Goal: Task Accomplishment & Management: Complete application form

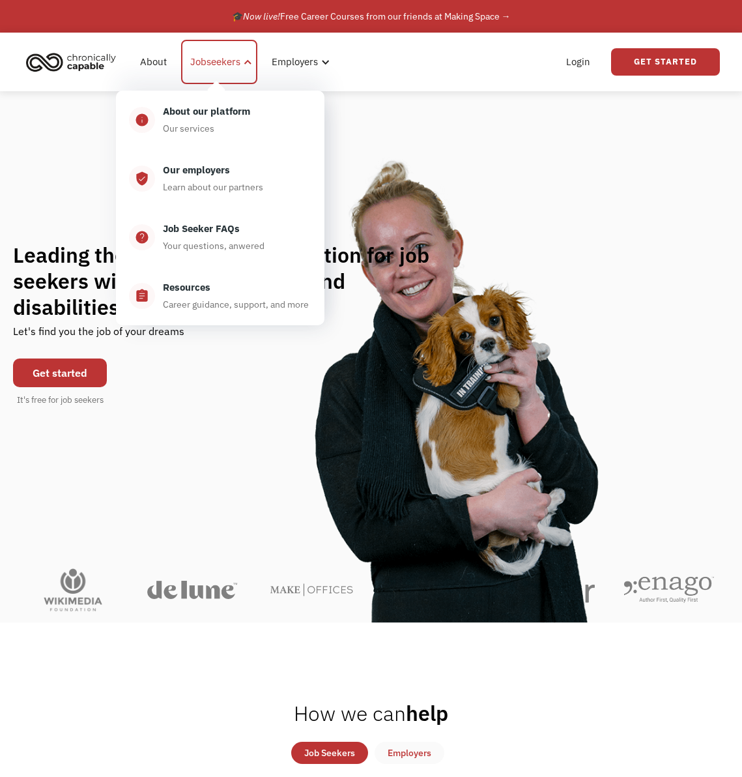
click at [216, 66] on div "Jobseekers" at bounding box center [215, 62] width 50 height 16
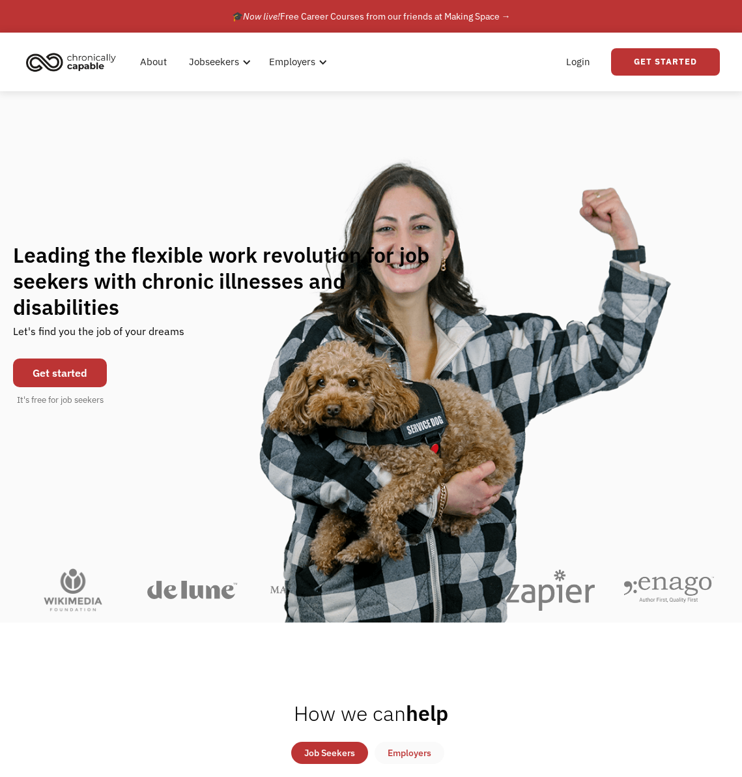
click at [84, 372] on link "Get started" at bounding box center [60, 373] width 94 height 29
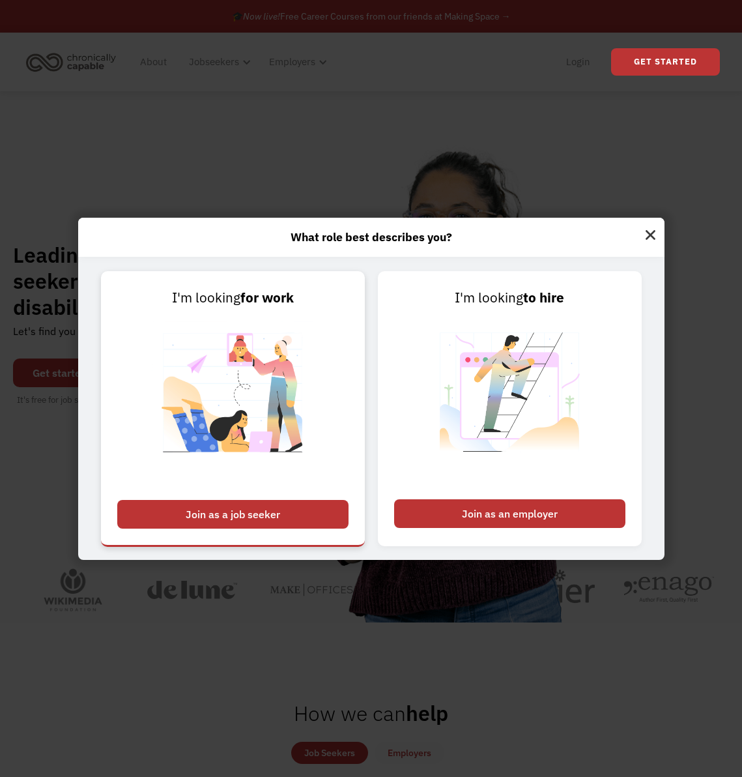
click at [303, 500] on div "Join as a job seeker" at bounding box center [232, 514] width 231 height 29
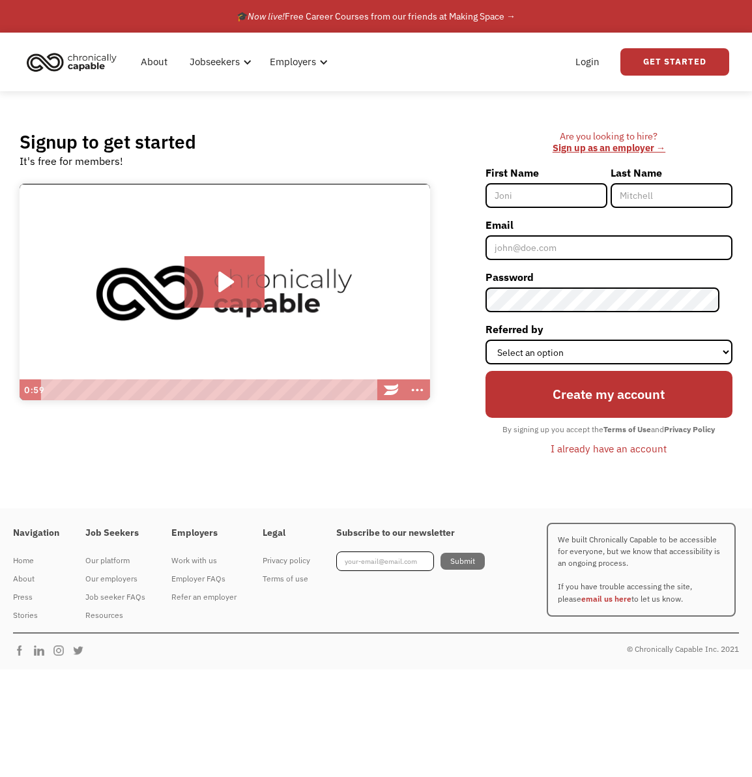
click at [611, 448] on div "I already have an account" at bounding box center [609, 449] width 116 height 16
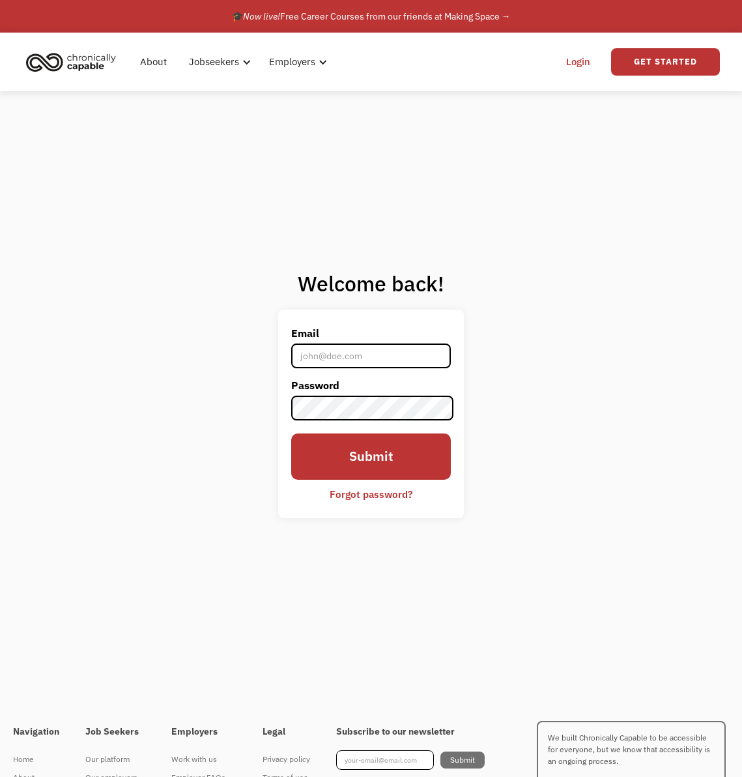
click at [398, 353] on input "Email" at bounding box center [371, 356] width 160 height 25
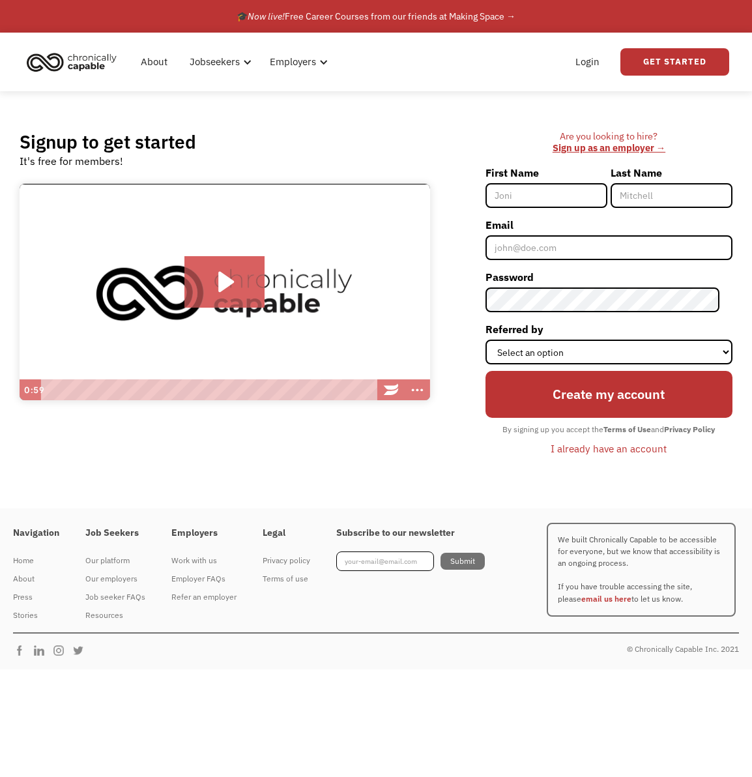
click at [549, 196] on input "First Name" at bounding box center [547, 195] width 122 height 25
type input "Marina"
type input "Williams"
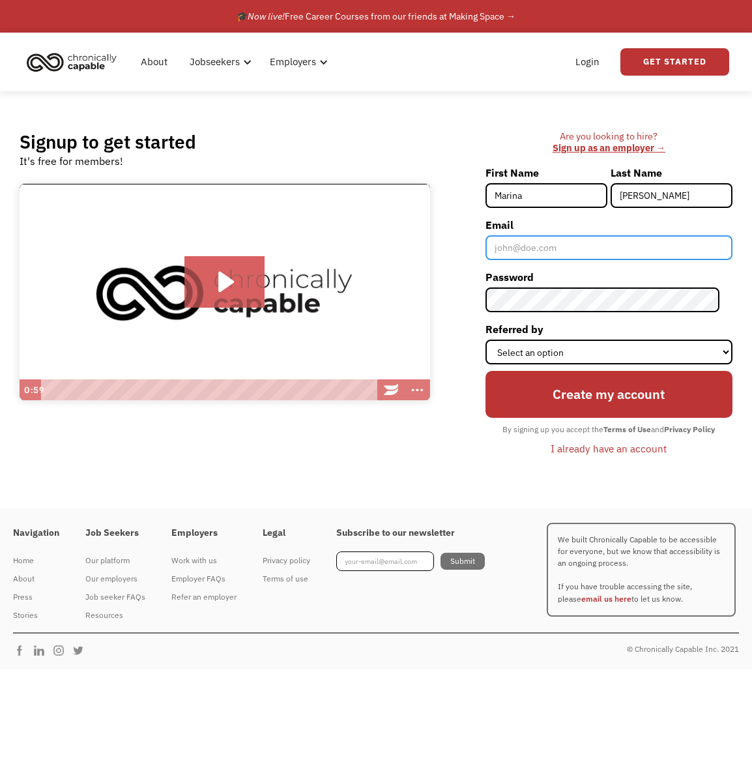
click at [568, 254] on input "Email" at bounding box center [609, 247] width 247 height 25
type input "williams.m92@gmail.com"
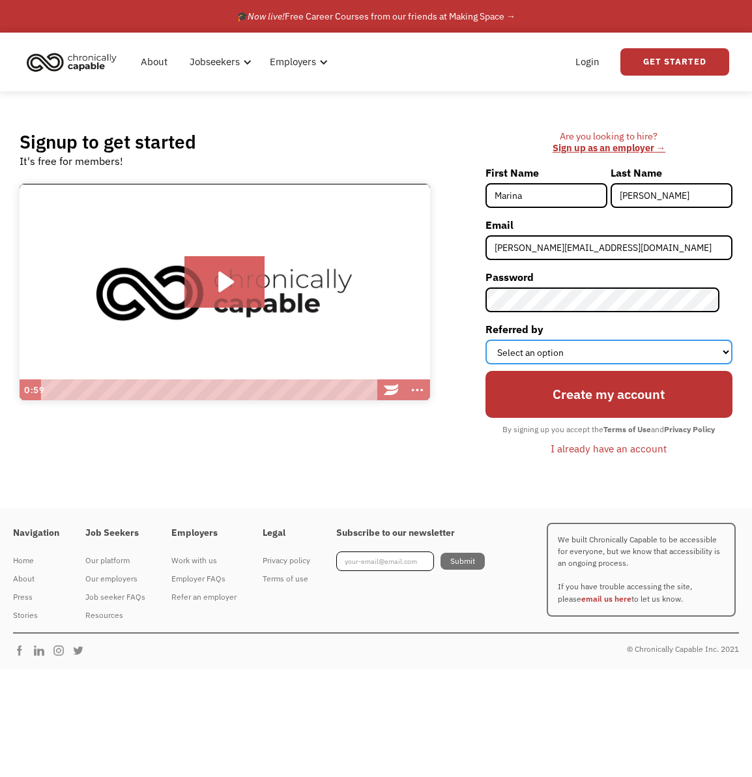
click at [553, 353] on select "Select an option Instagram Facebook Twitter Search Engine News Article Word of …" at bounding box center [609, 352] width 247 height 25
select select "Search Engine"
click at [498, 340] on select "Select an option Instagram Facebook Twitter Search Engine News Article Word of …" at bounding box center [609, 352] width 247 height 25
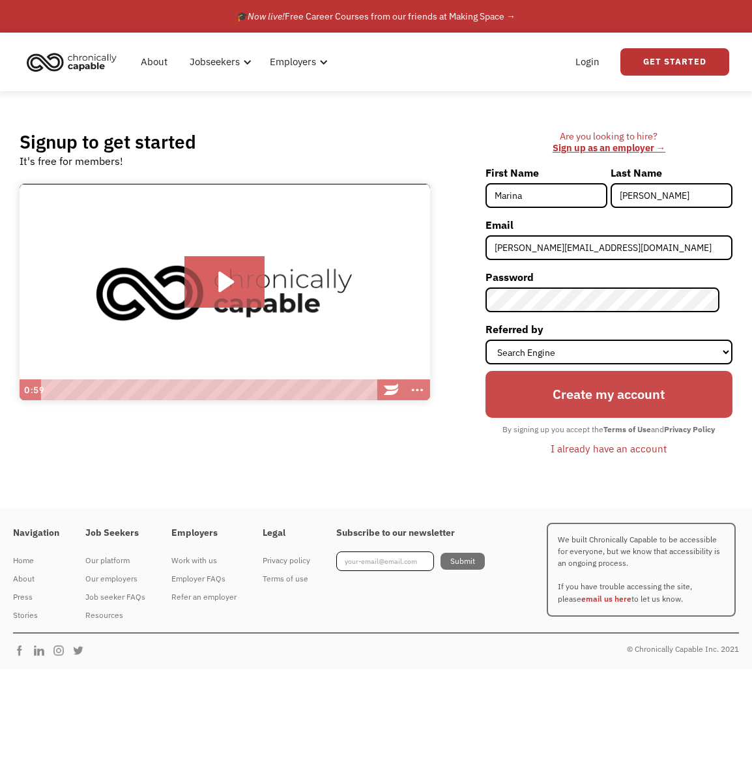
click at [626, 400] on input "Create my account" at bounding box center [609, 394] width 247 height 47
click at [599, 403] on input "Create my account" at bounding box center [609, 394] width 247 height 47
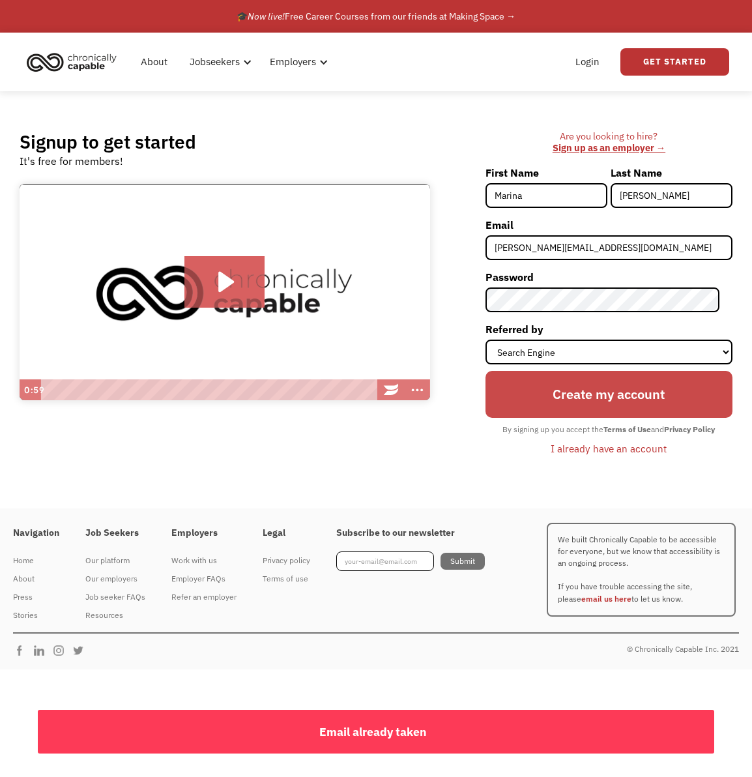
click at [599, 403] on input "Create my account" at bounding box center [609, 394] width 247 height 47
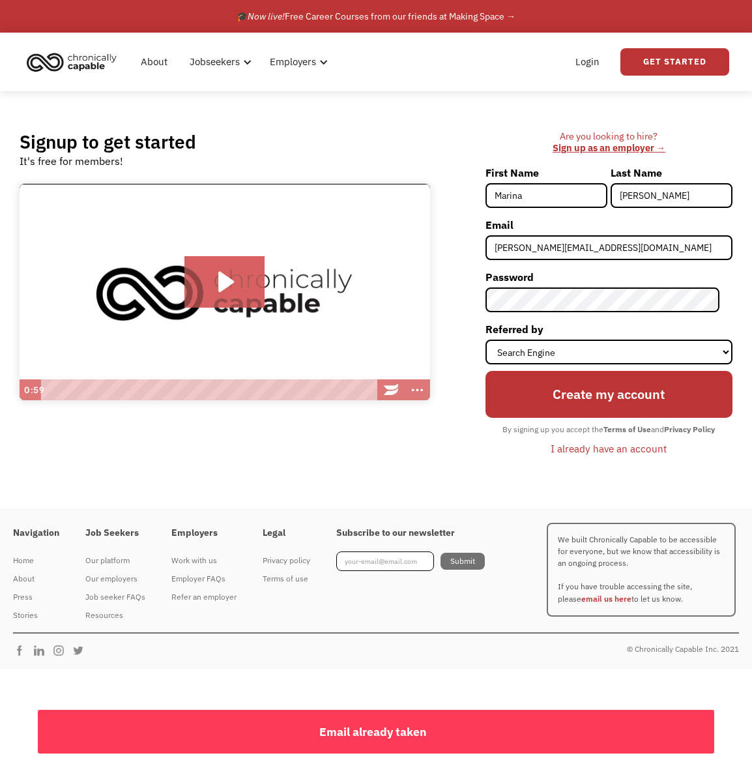
click at [465, 726] on div "Email already taken" at bounding box center [373, 732] width 671 height 21
click at [624, 445] on div "I already have an account" at bounding box center [609, 449] width 116 height 16
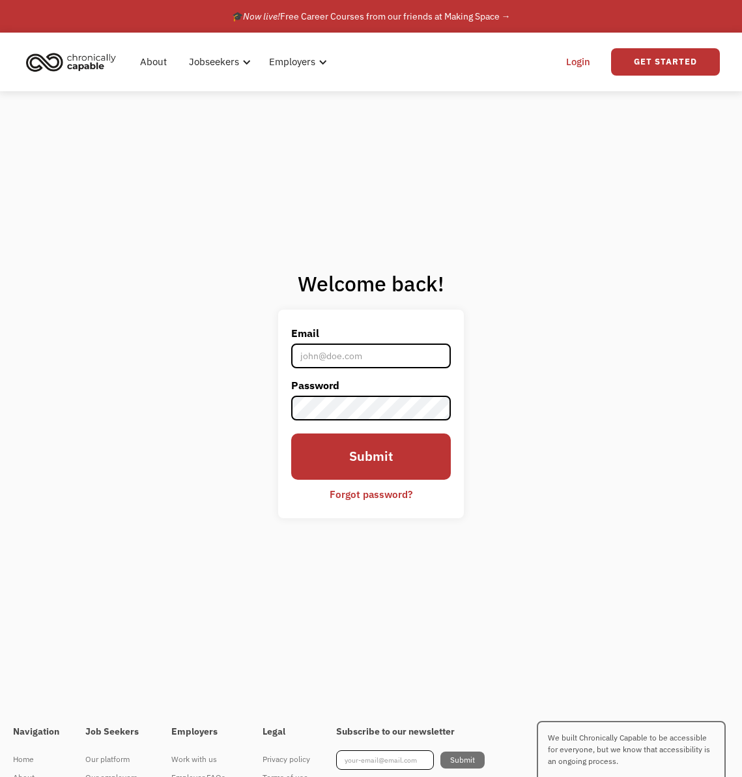
click at [385, 492] on div "Forgot password?" at bounding box center [371, 494] width 83 height 16
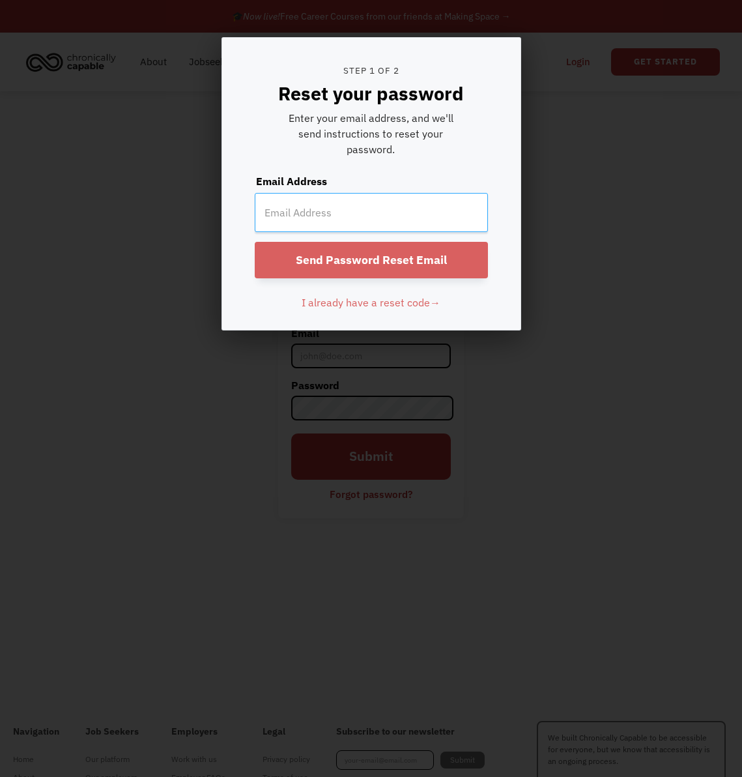
click at [395, 215] on input "email" at bounding box center [371, 212] width 233 height 39
type input "[PERSON_NAME][EMAIL_ADDRESS][DOMAIN_NAME]"
click at [398, 252] on input "Send Password Reset Email" at bounding box center [371, 260] width 233 height 37
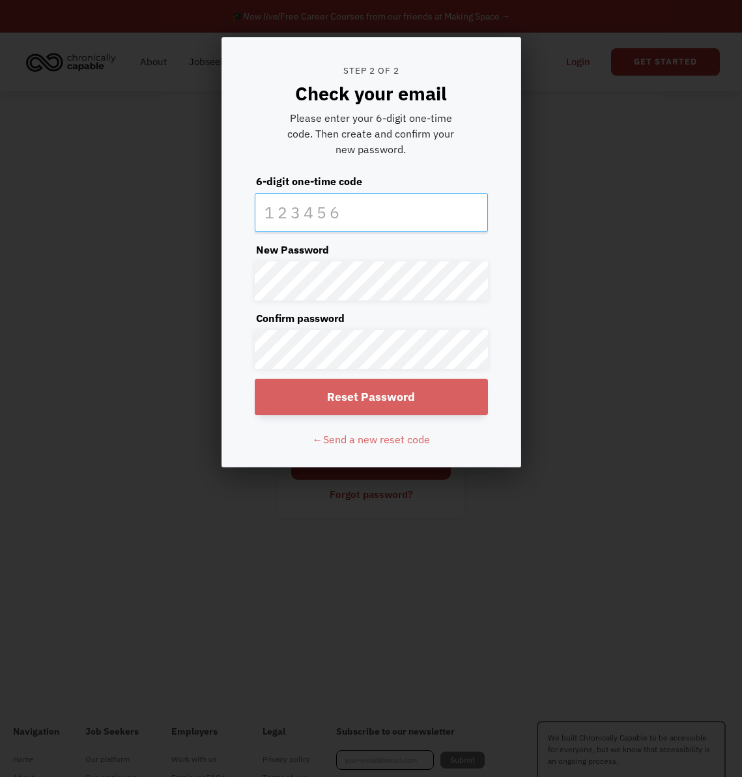
click at [325, 212] on input "text" at bounding box center [371, 212] width 233 height 39
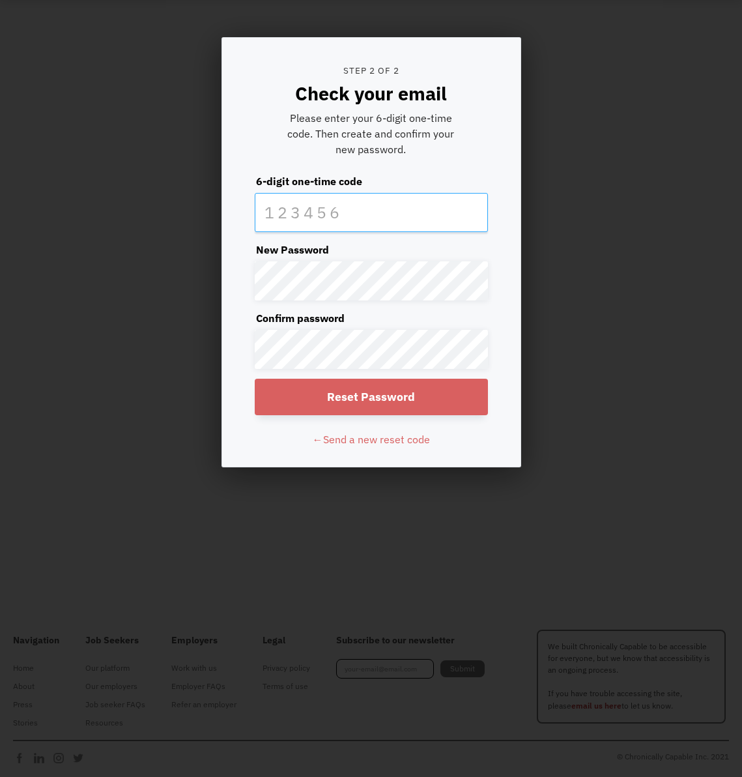
paste input "843861"
type input "843861"
click at [384, 411] on input "Reset Password" at bounding box center [371, 397] width 233 height 37
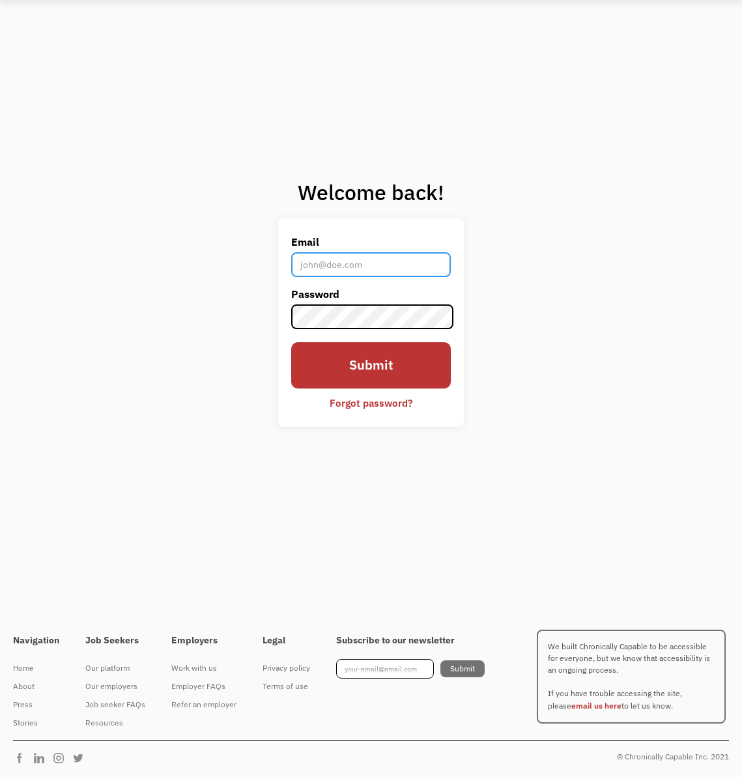
type input "williams.m92@gmail.com"
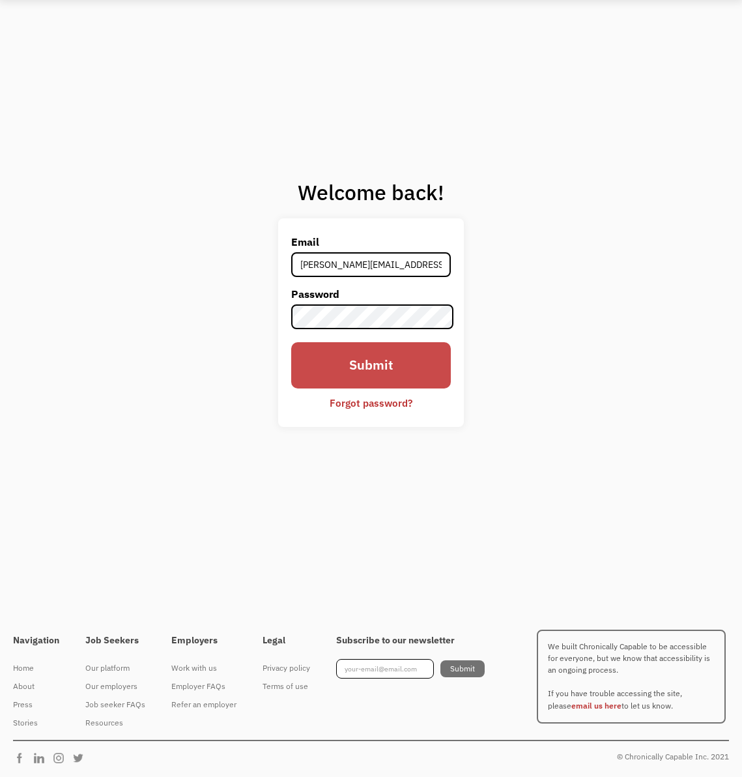
click at [407, 360] on input "Submit" at bounding box center [371, 365] width 160 height 47
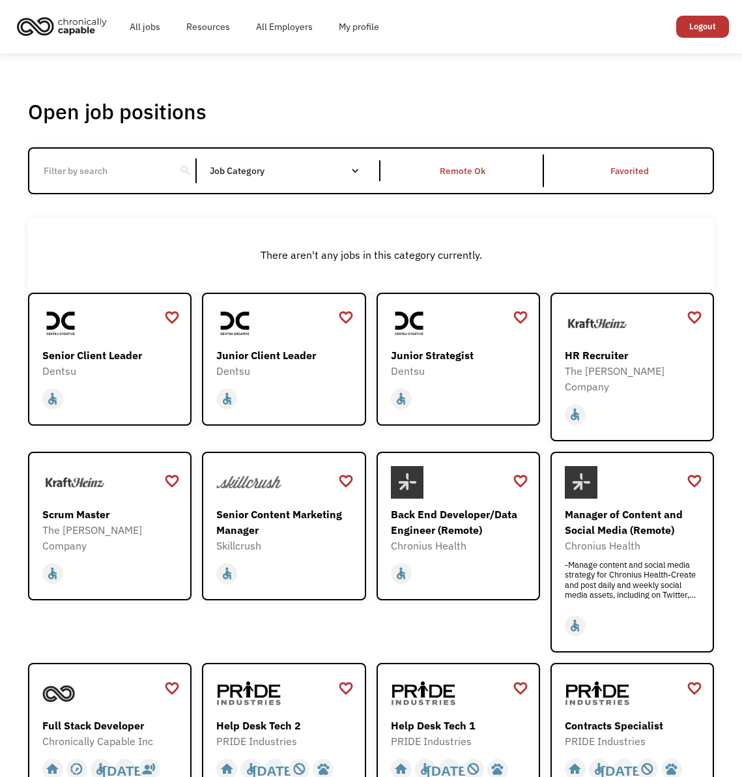
click at [273, 186] on div "search Filter by category Administration Communications & Public Relations Cust…" at bounding box center [371, 170] width 686 height 47
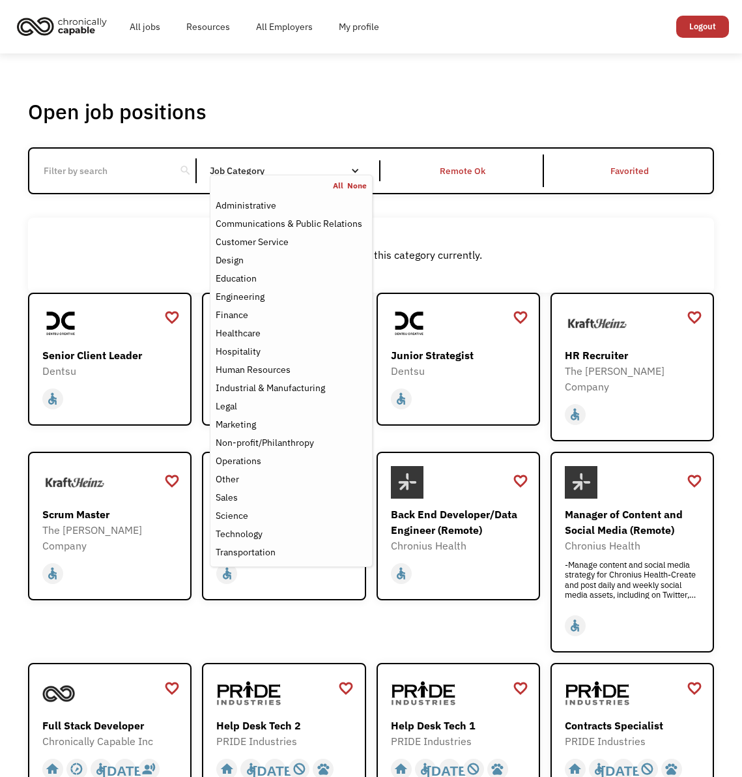
click at [269, 179] on nav "All None Administrative Communications & Public Relations Customer Service Desi…" at bounding box center [291, 371] width 163 height 392
click at [263, 203] on div "Administrative" at bounding box center [246, 206] width 61 height 16
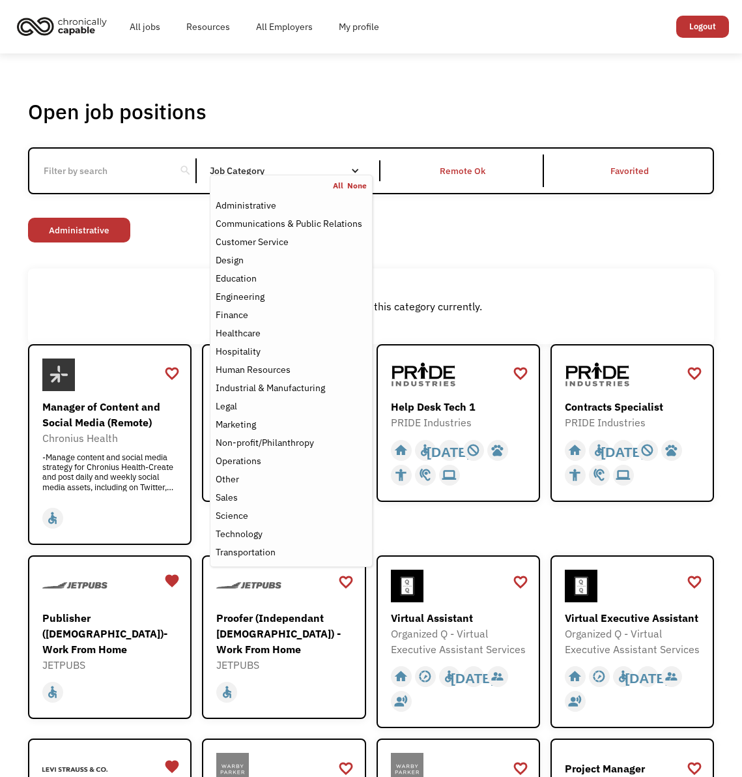
click at [607, 276] on div "There aren't any jobs in this category currently." at bounding box center [371, 307] width 686 height 76
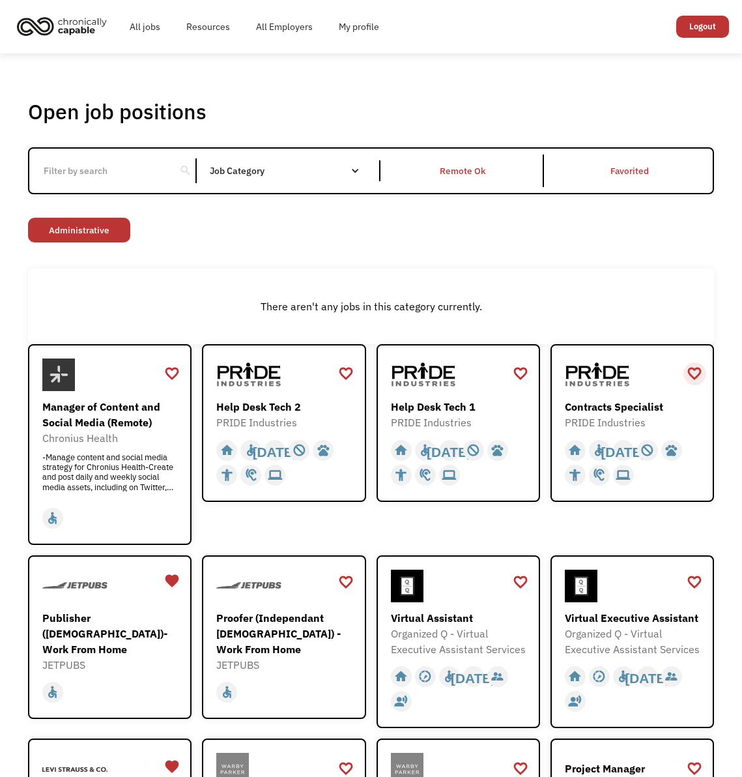
click at [696, 374] on div "favorite_border" at bounding box center [695, 374] width 16 height 20
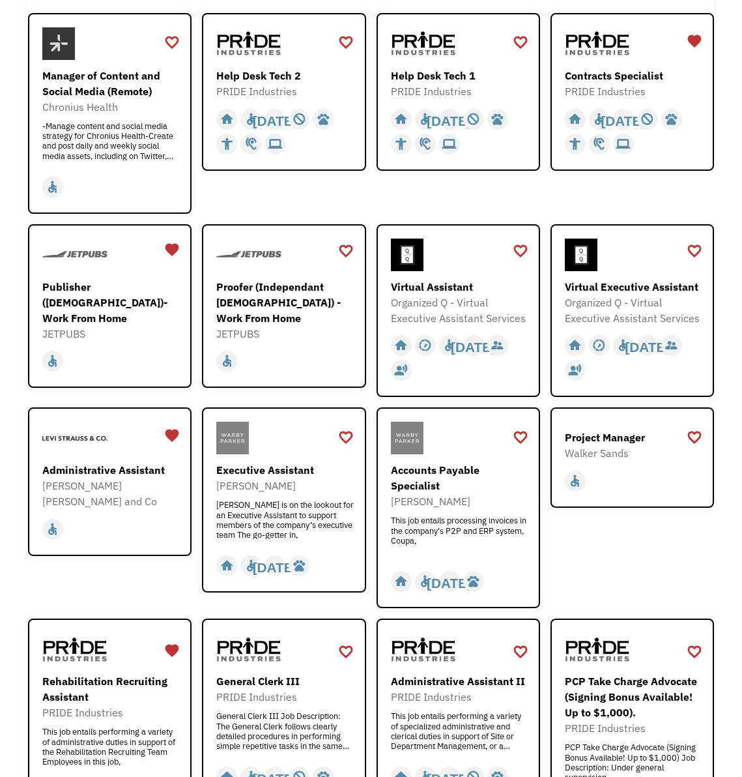
scroll to position [339, 0]
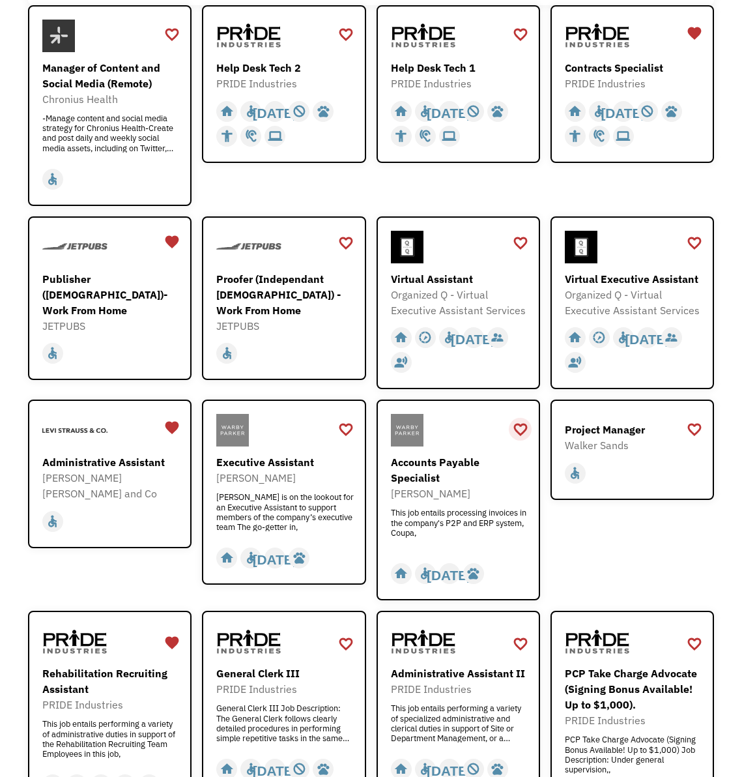
click at [518, 425] on div "favorite_border" at bounding box center [521, 430] width 16 height 20
click at [701, 426] on div "favorite_border" at bounding box center [695, 430] width 16 height 20
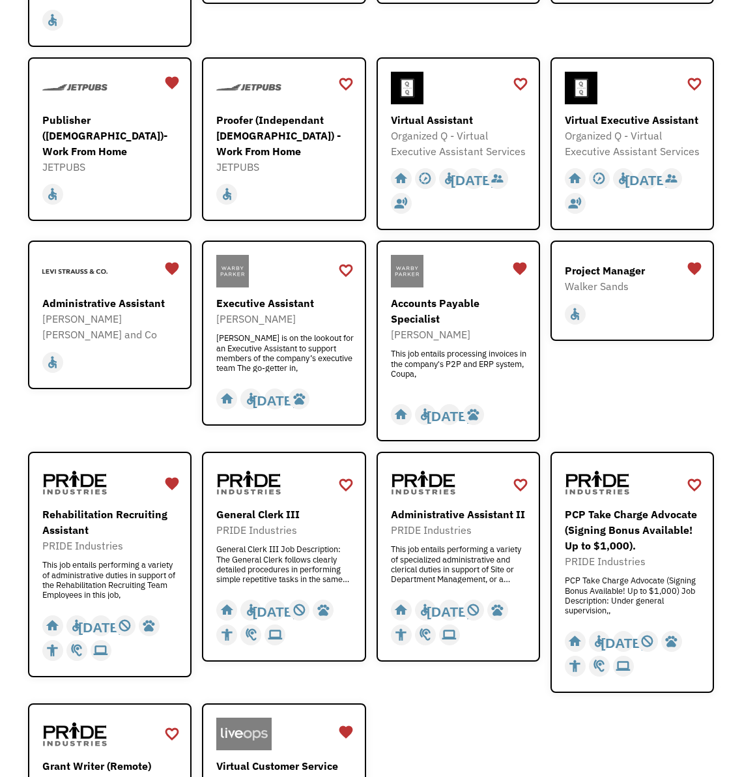
scroll to position [510, 0]
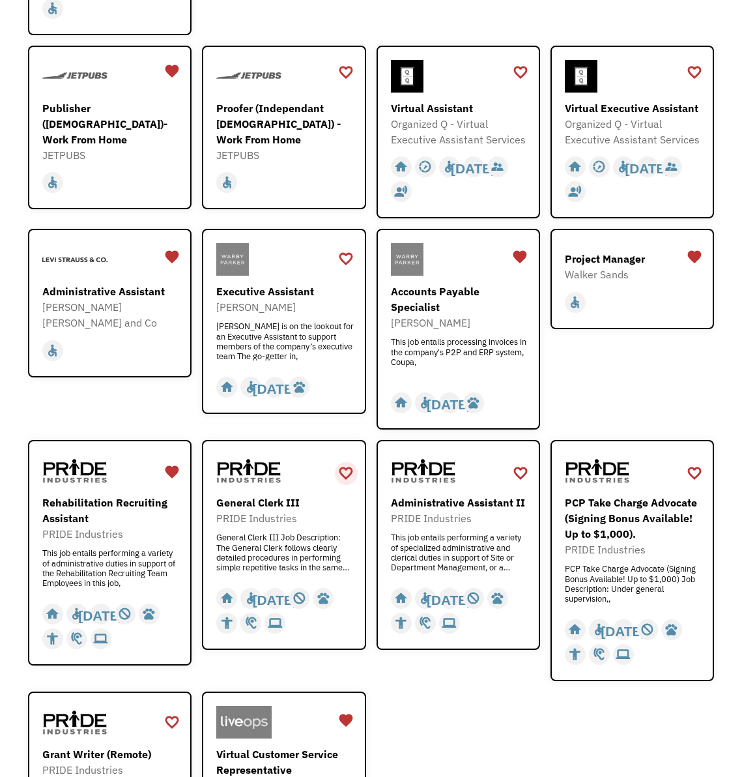
click at [344, 463] on div "favorite_border" at bounding box center [346, 473] width 16 height 20
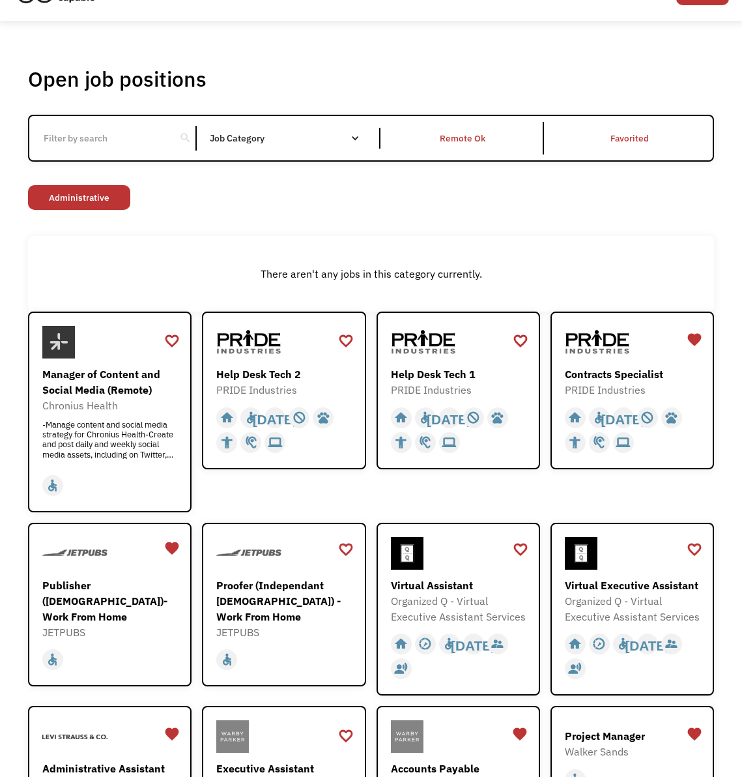
scroll to position [0, 0]
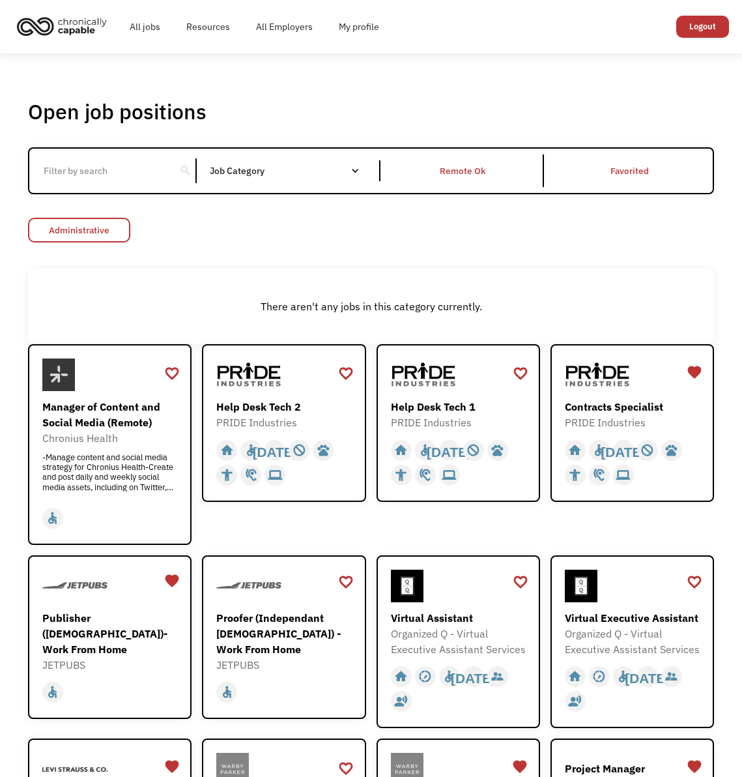
click at [107, 224] on link "Administrative" at bounding box center [79, 230] width 102 height 25
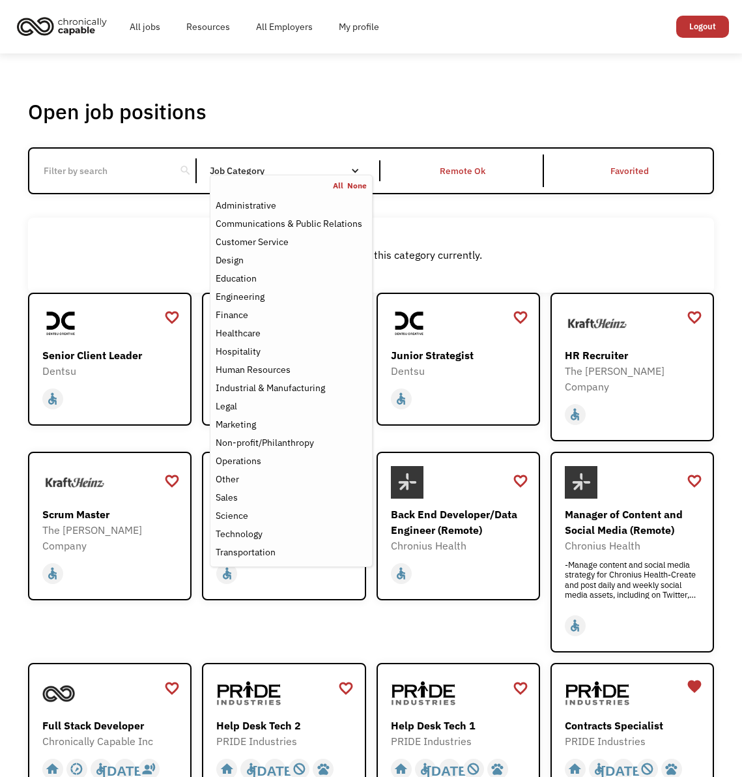
click at [248, 168] on div "Job Category" at bounding box center [291, 170] width 163 height 9
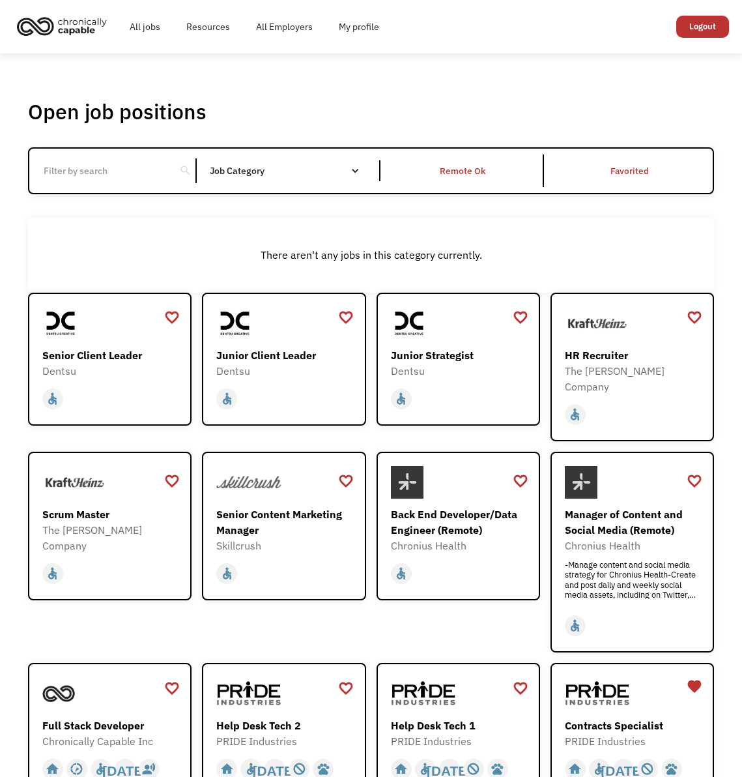
click at [248, 168] on div "Job Category" at bounding box center [291, 170] width 163 height 9
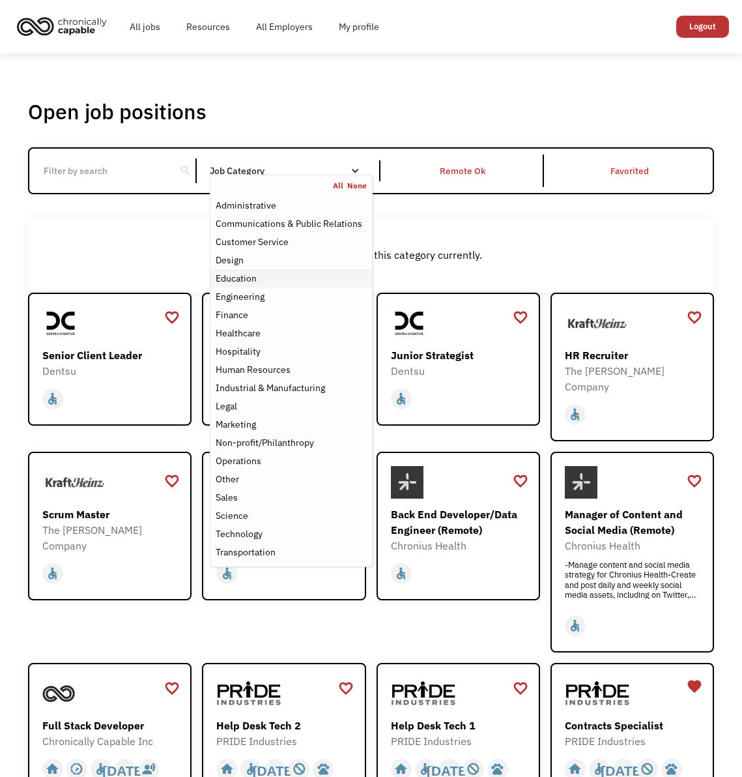
click at [280, 272] on div "Education" at bounding box center [291, 279] width 151 height 16
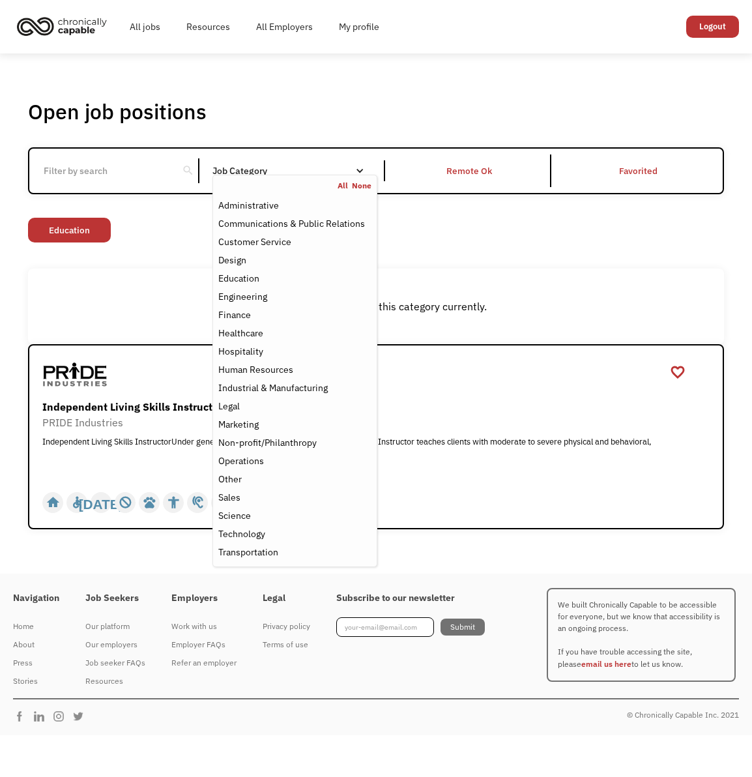
click at [492, 277] on div "There aren't any jobs in this category currently." at bounding box center [376, 307] width 696 height 76
click at [327, 168] on div "Job Category" at bounding box center [295, 170] width 166 height 9
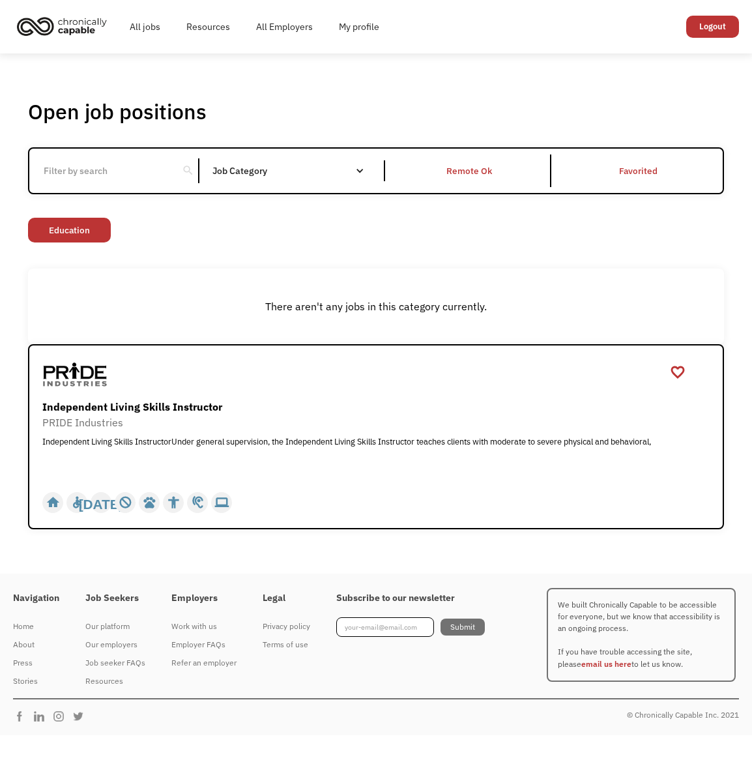
click at [327, 168] on div "Job Category" at bounding box center [295, 170] width 166 height 9
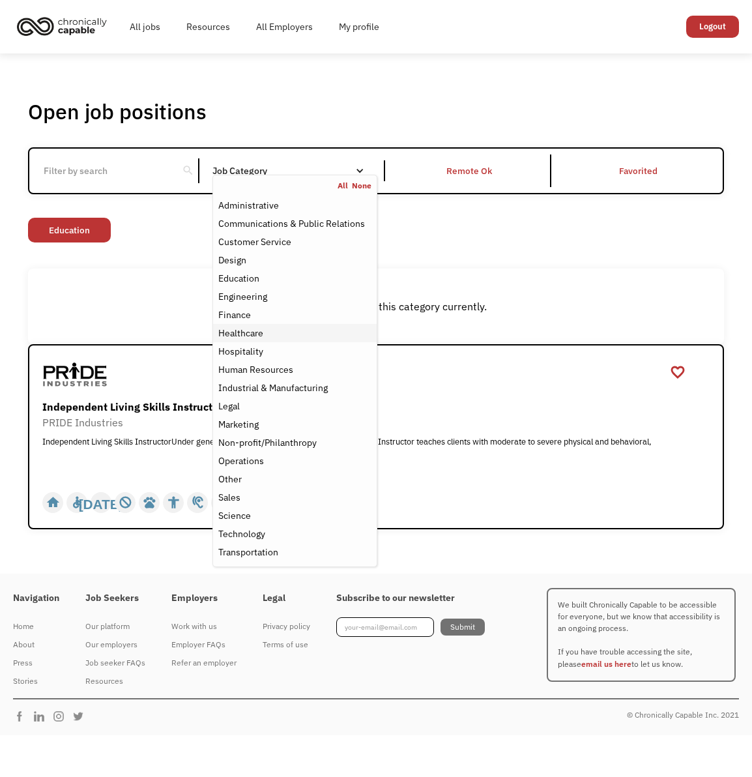
click at [297, 327] on div "Healthcare" at bounding box center [295, 333] width 154 height 16
click at [277, 335] on div "Healthcare" at bounding box center [295, 333] width 154 height 16
click at [224, 333] on div "Healthcare" at bounding box center [240, 333] width 45 height 16
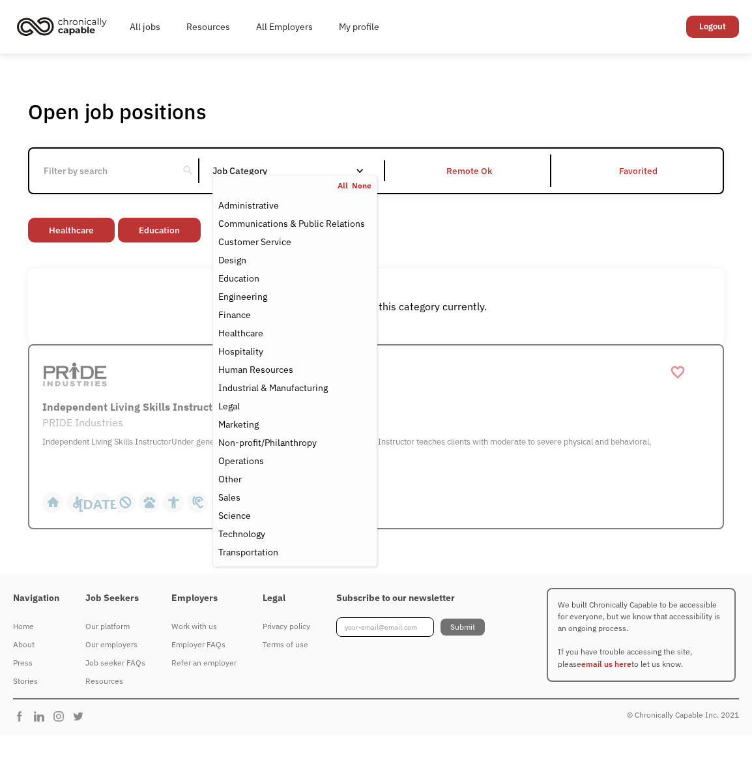
click at [669, 250] on div "Open job positions You have X liked items Search search Filter by category Admi…" at bounding box center [376, 313] width 696 height 431
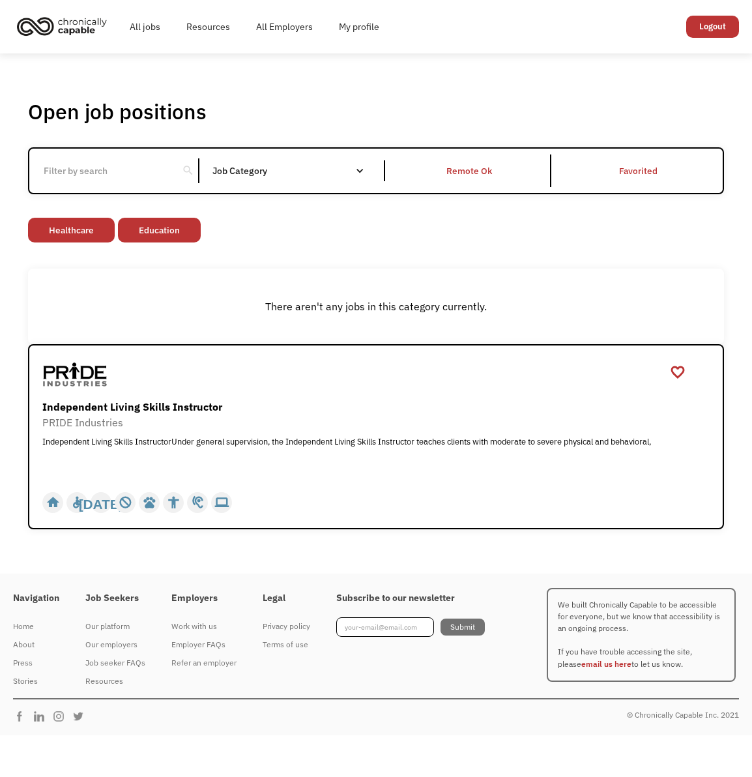
drag, startPoint x: 71, startPoint y: 241, endPoint x: 185, endPoint y: 234, distance: 114.3
click at [71, 241] on link "Healthcare" at bounding box center [71, 230] width 87 height 25
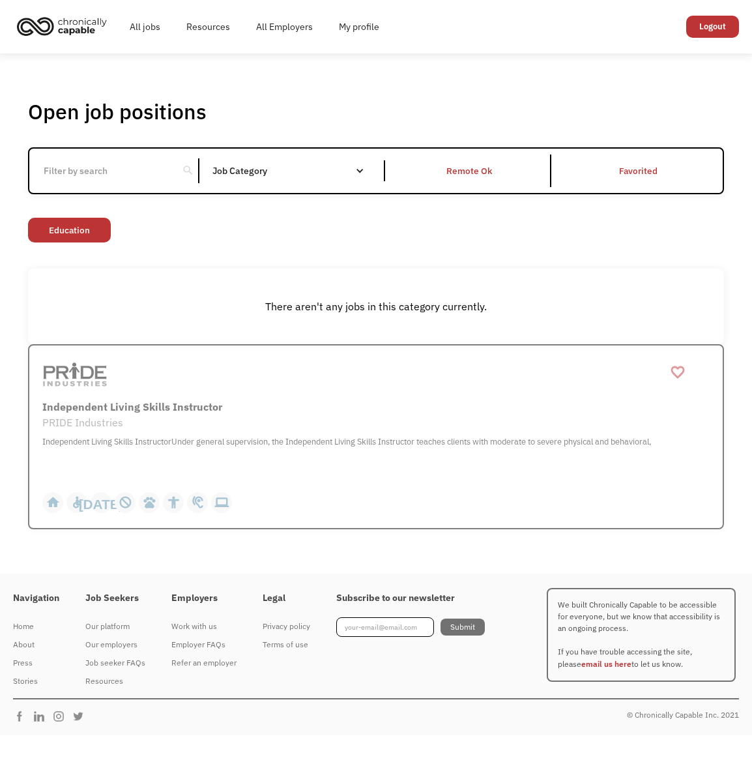
click at [186, 234] on div "Non-profit/Philanthropy Other Transportation Technology Science Sales Operation…" at bounding box center [376, 232] width 696 height 28
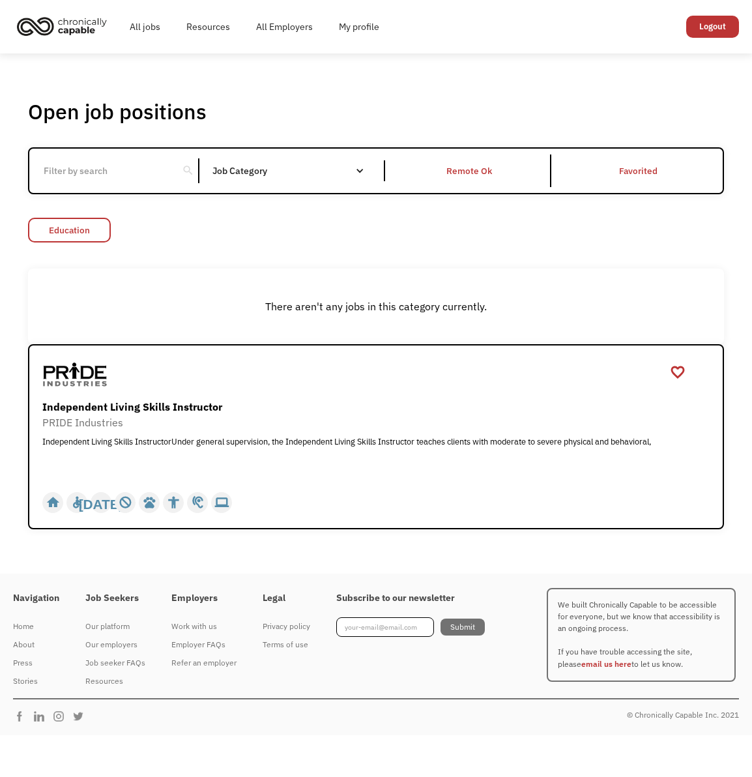
click at [67, 231] on link "Education" at bounding box center [69, 230] width 83 height 25
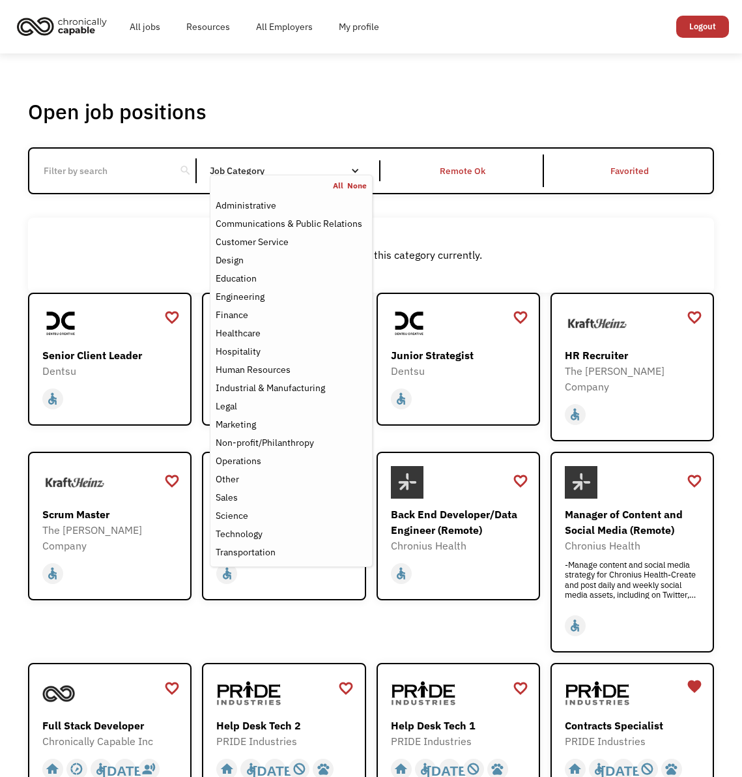
click at [278, 175] on nav "All None Administrative Communications & Public Relations Customer Service Desi…" at bounding box center [291, 371] width 163 height 392
click at [271, 444] on div "Non-profit/Philanthropy" at bounding box center [265, 443] width 98 height 16
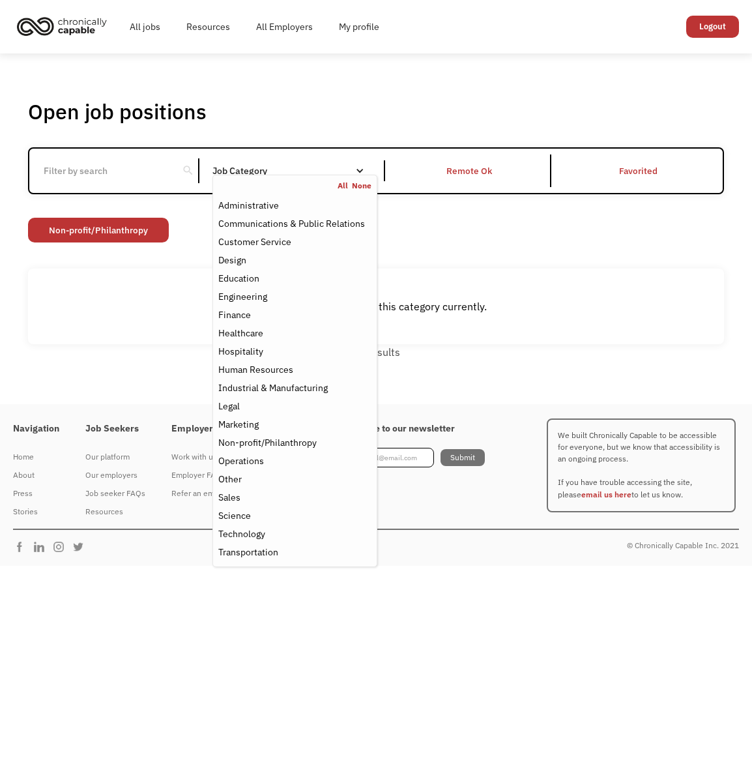
click at [114, 227] on link "Non-profit/Philanthropy" at bounding box center [98, 230] width 141 height 25
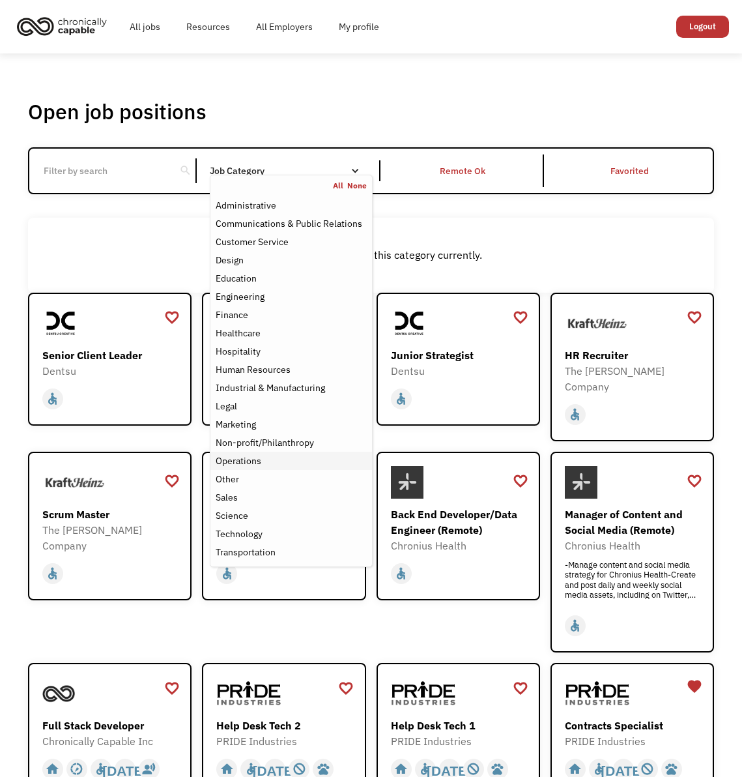
click at [300, 463] on div "Operations" at bounding box center [291, 461] width 151 height 16
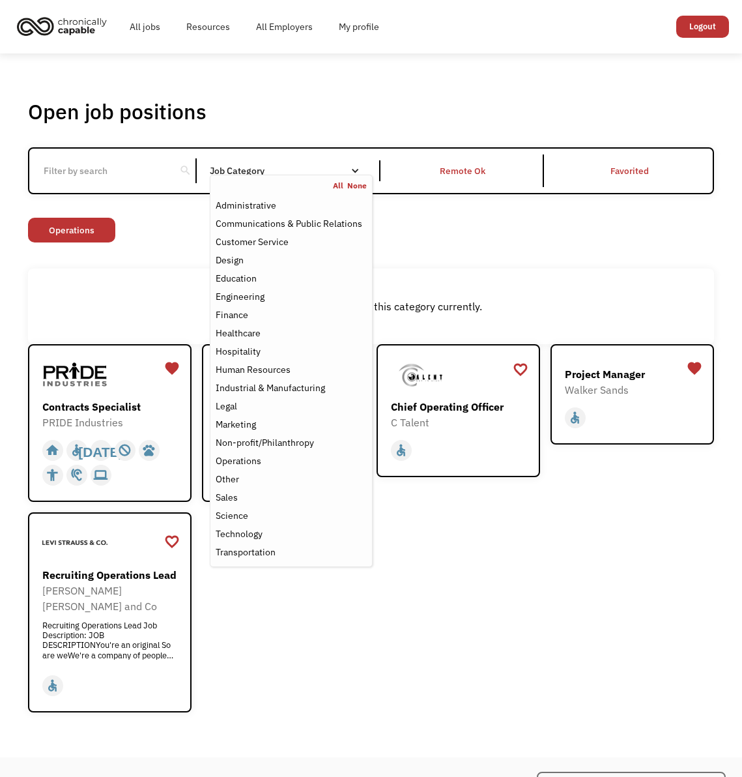
click at [516, 278] on div "There aren't any jobs in this category currently." at bounding box center [371, 307] width 686 height 76
click at [297, 179] on nav "All None Administrative Communications & Public Relations Customer Service Desi…" at bounding box center [291, 371] width 163 height 392
click at [246, 476] on div "Other" at bounding box center [291, 479] width 151 height 16
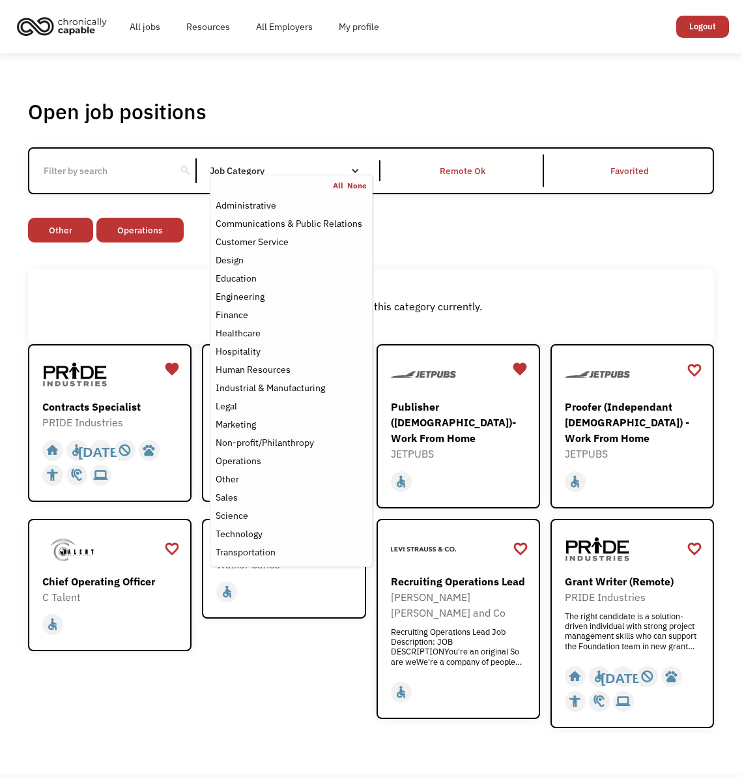
click at [508, 279] on div "There aren't any jobs in this category currently." at bounding box center [371, 307] width 686 height 76
